Goal: Task Accomplishment & Management: Use online tool/utility

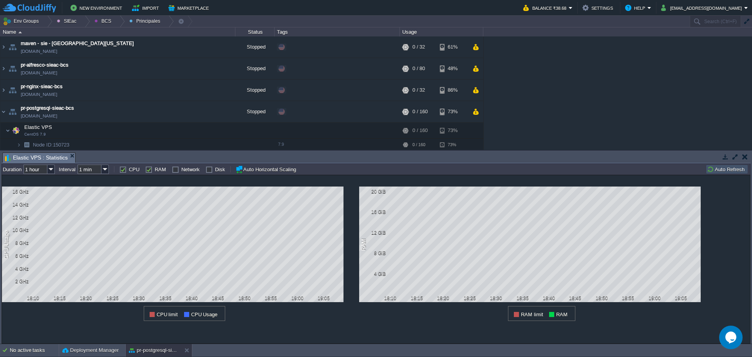
scroll to position [23, 0]
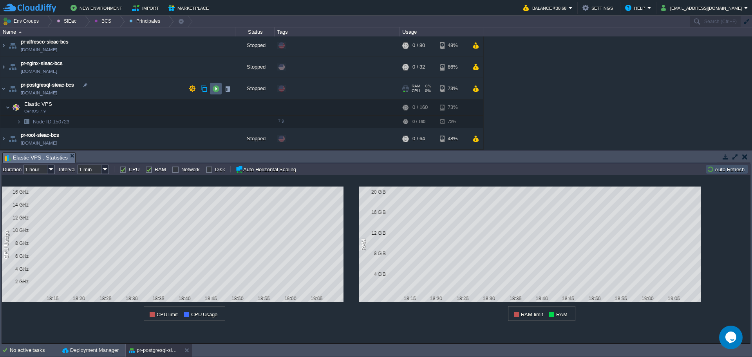
click at [212, 87] on button "button" at bounding box center [215, 88] width 7 height 7
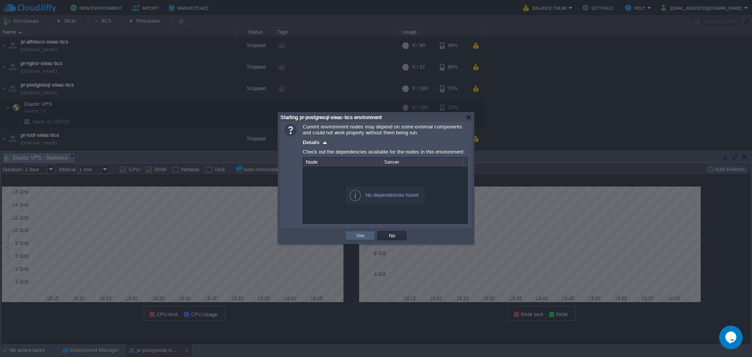
click at [350, 237] on td "Yes" at bounding box center [360, 235] width 29 height 9
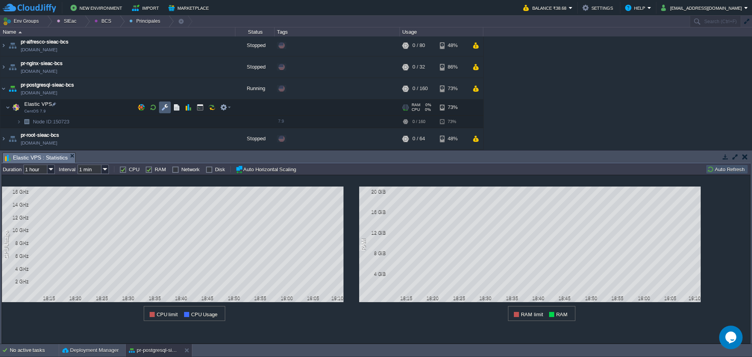
click at [165, 106] on button "button" at bounding box center [164, 107] width 7 height 7
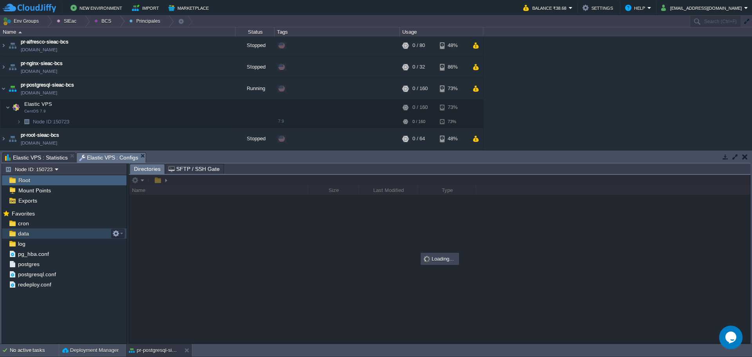
click at [32, 229] on div "data" at bounding box center [64, 233] width 125 height 10
click at [38, 225] on div "cron" at bounding box center [64, 223] width 125 height 10
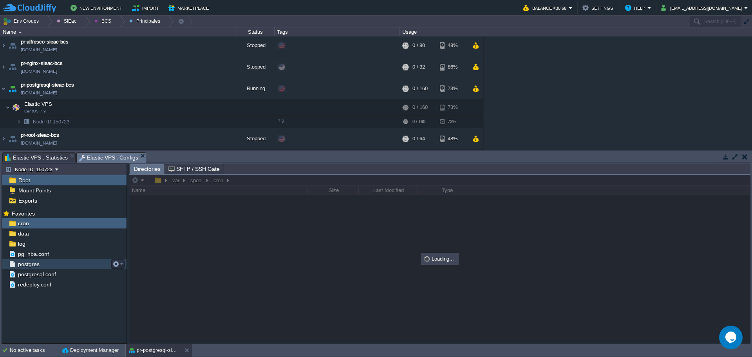
click at [39, 264] on span "postgres" at bounding box center [28, 264] width 24 height 7
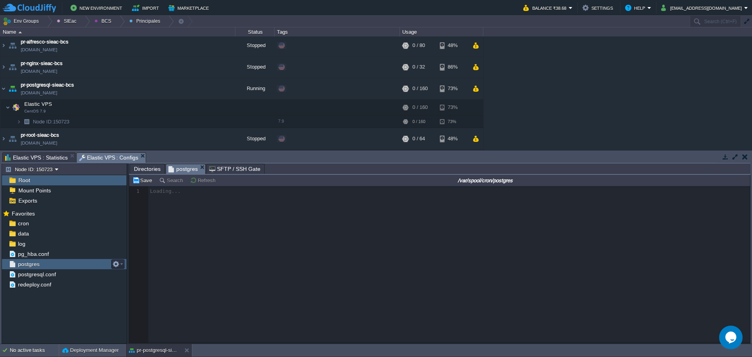
click at [39, 264] on span "postgres" at bounding box center [28, 264] width 24 height 7
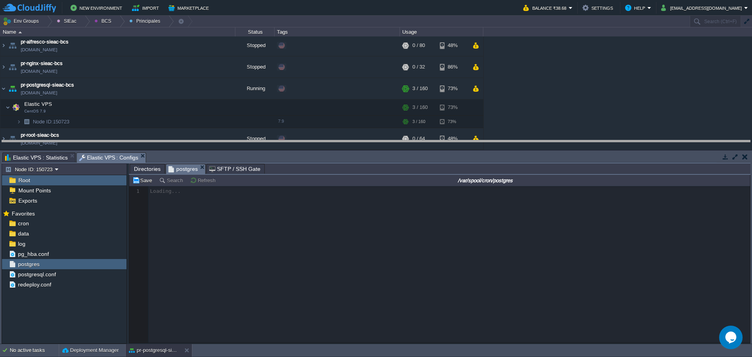
drag, startPoint x: 352, startPoint y: 156, endPoint x: 351, endPoint y: 144, distance: 12.6
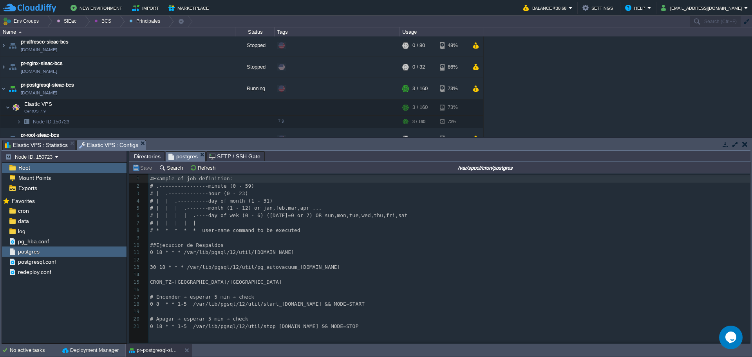
scroll to position [3, 0]
click at [163, 269] on div "21 1 #Example of job definition: 2 # .----------------minute (0 - 59) 3 # | .--…" at bounding box center [451, 252] width 605 height 155
type textarea "18"
click at [146, 158] on span "Directories" at bounding box center [147, 156] width 27 height 9
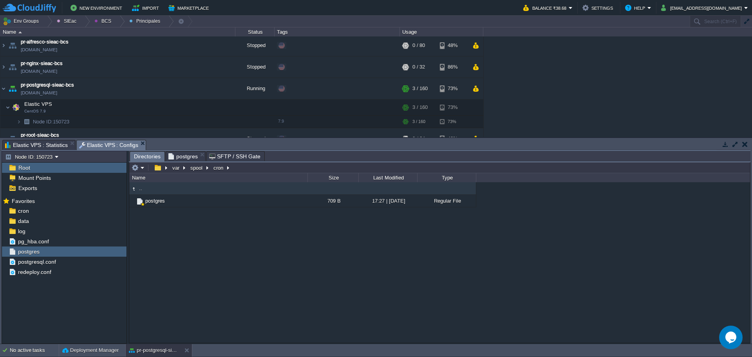
click at [186, 155] on span "postgres" at bounding box center [183, 156] width 29 height 9
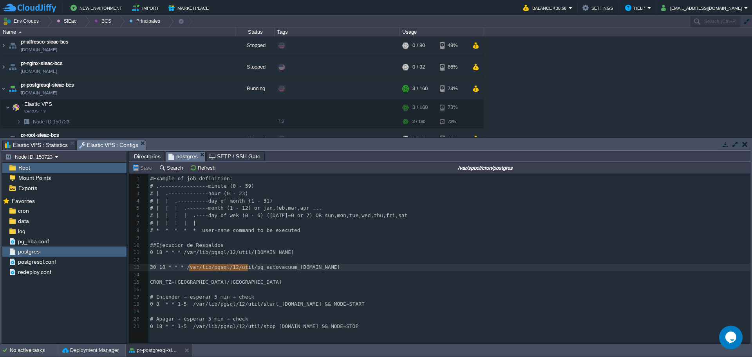
type textarea "/var/lib/pgsql/12/util/"
drag, startPoint x: 248, startPoint y: 267, endPoint x: 183, endPoint y: 266, distance: 64.7
click at [141, 158] on span "Directories" at bounding box center [147, 156] width 27 height 9
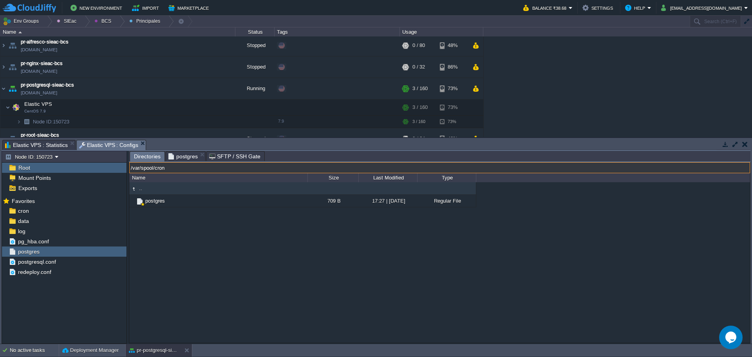
click at [252, 169] on input "/var/spool/cron" at bounding box center [439, 167] width 621 height 11
paste input "lib/pgsql/12/util/"
type input "/var/lib/pgsql/12/util/"
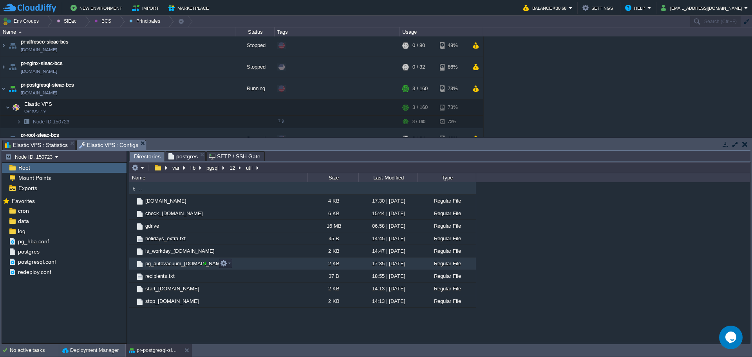
click at [207, 265] on div at bounding box center [205, 263] width 7 height 7
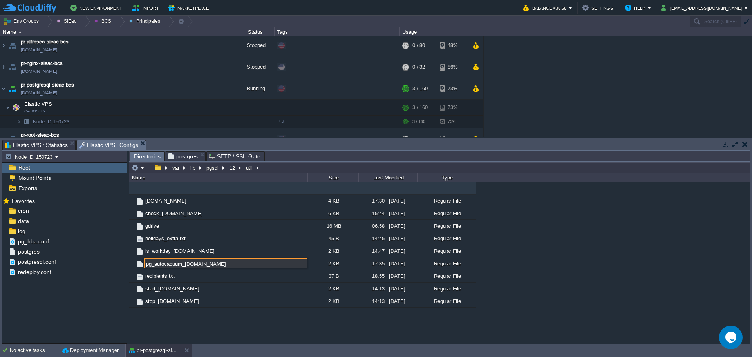
drag, startPoint x: 208, startPoint y: 263, endPoint x: 127, endPoint y: 262, distance: 80.3
click at [127, 262] on div "Node ID: 150723 Root Mount Points Exports Mark the most frequently used files a…" at bounding box center [376, 247] width 749 height 193
click at [182, 158] on span "postgres" at bounding box center [183, 156] width 29 height 9
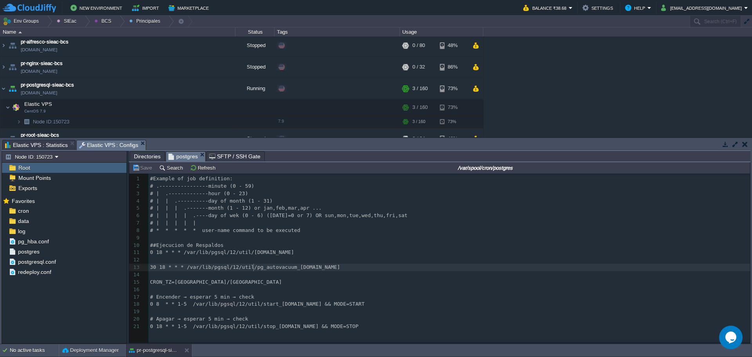
click at [250, 271] on pre "30 18 * * * /var/lib/pgsql/12/util/pg_autovacuum_[DOMAIN_NAME]" at bounding box center [451, 267] width 605 height 7
type textarea "pg_autovacuum_[DOMAIN_NAME]"
click at [272, 230] on span "# * * * * * user-name command to be executed" at bounding box center [225, 230] width 150 height 6
click at [145, 168] on button "Save" at bounding box center [143, 167] width 22 height 7
click at [187, 269] on div "xxxxxxxxxx 1 #Example of job definition: 2 # .----------------minute (0 - 59) 3…" at bounding box center [451, 252] width 605 height 155
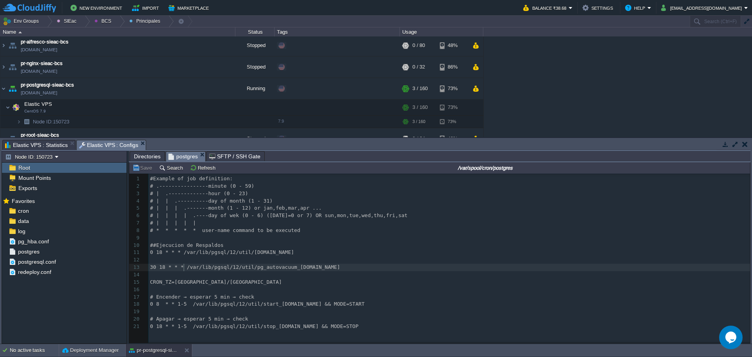
type textarea "/var/lib/pgsql/12/util/pg_autovacuum_[DOMAIN_NAME]"
type textarea "pg_autovacuum_plus"
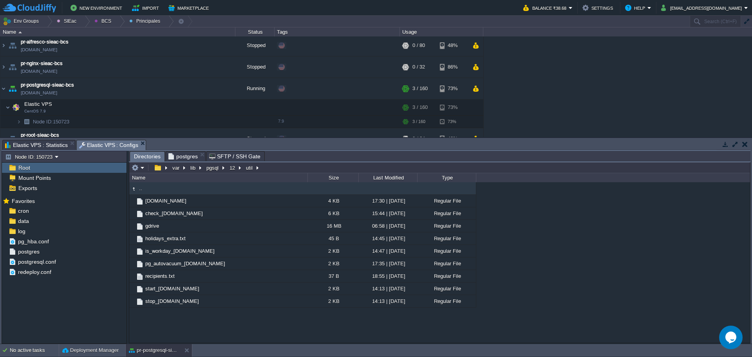
click at [145, 157] on span "Directories" at bounding box center [147, 157] width 27 height 10
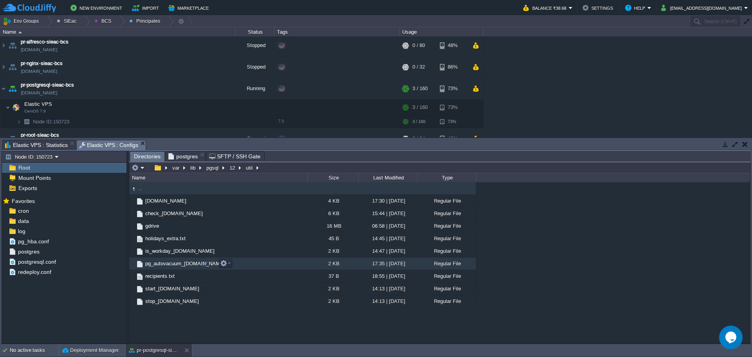
click at [166, 267] on span "pg_autovacuum_[DOMAIN_NAME]" at bounding box center [185, 263] width 82 height 7
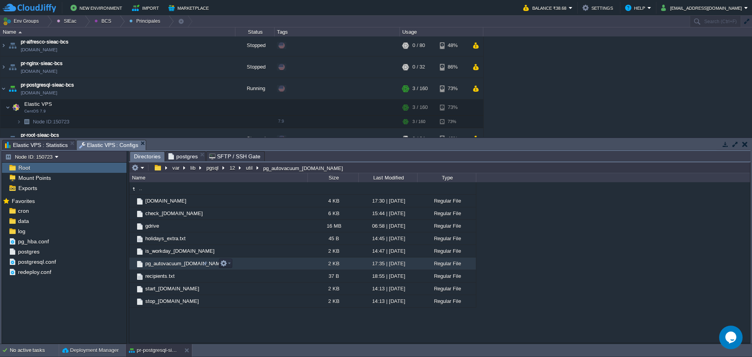
click at [166, 267] on span "pg_autovacuum_[DOMAIN_NAME]" at bounding box center [185, 263] width 82 height 7
